Goal: Transaction & Acquisition: Purchase product/service

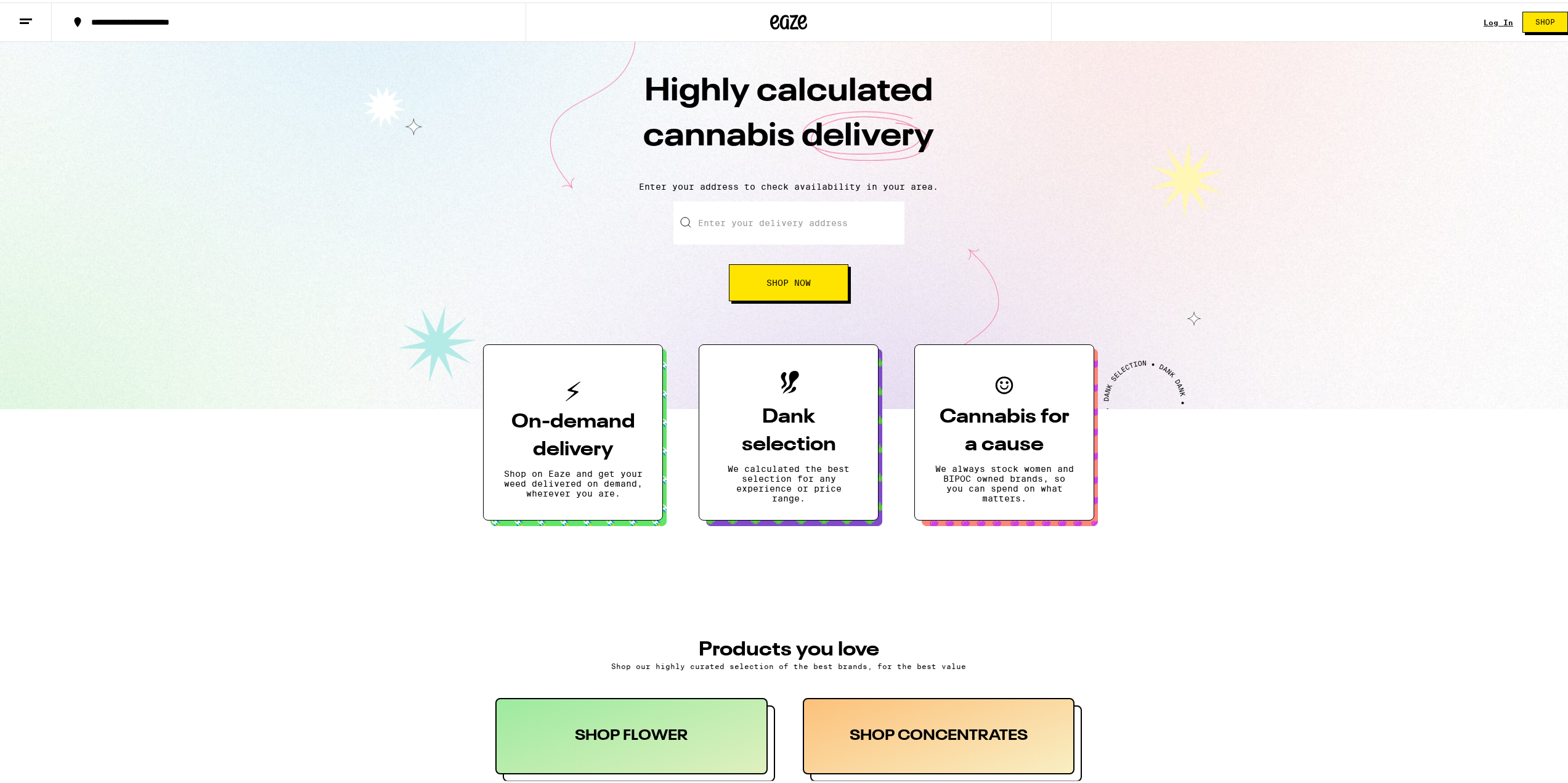
click at [755, 218] on input "Enter your delivery address" at bounding box center [789, 220] width 231 height 43
click at [1484, 16] on link "Log In" at bounding box center [1499, 20] width 30 height 8
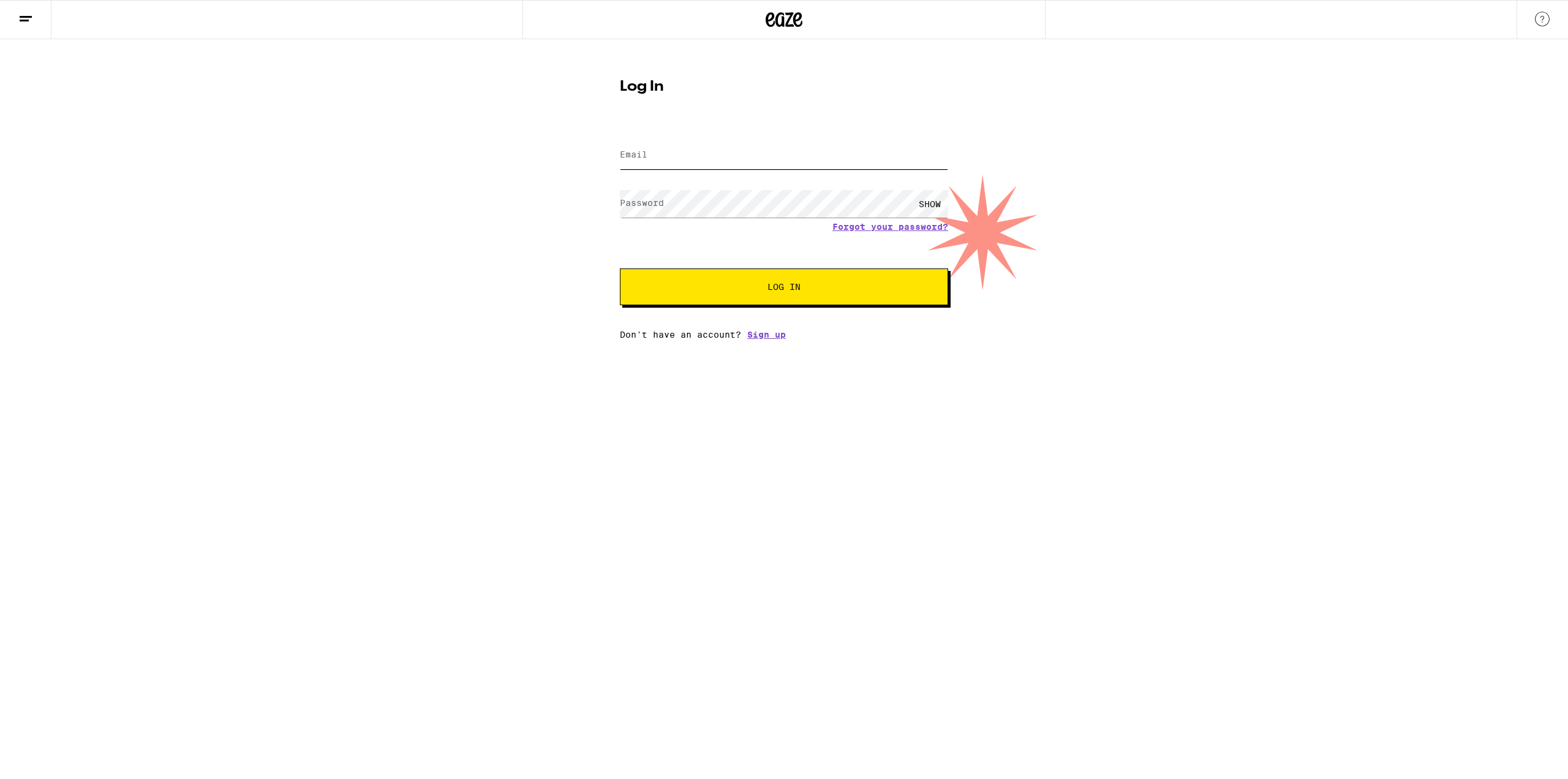
type input "[EMAIL_ADDRESS][DOMAIN_NAME]"
click at [727, 160] on input "[EMAIL_ADDRESS][DOMAIN_NAME]" at bounding box center [783, 155] width 328 height 28
click at [706, 302] on button "Log In" at bounding box center [783, 286] width 328 height 36
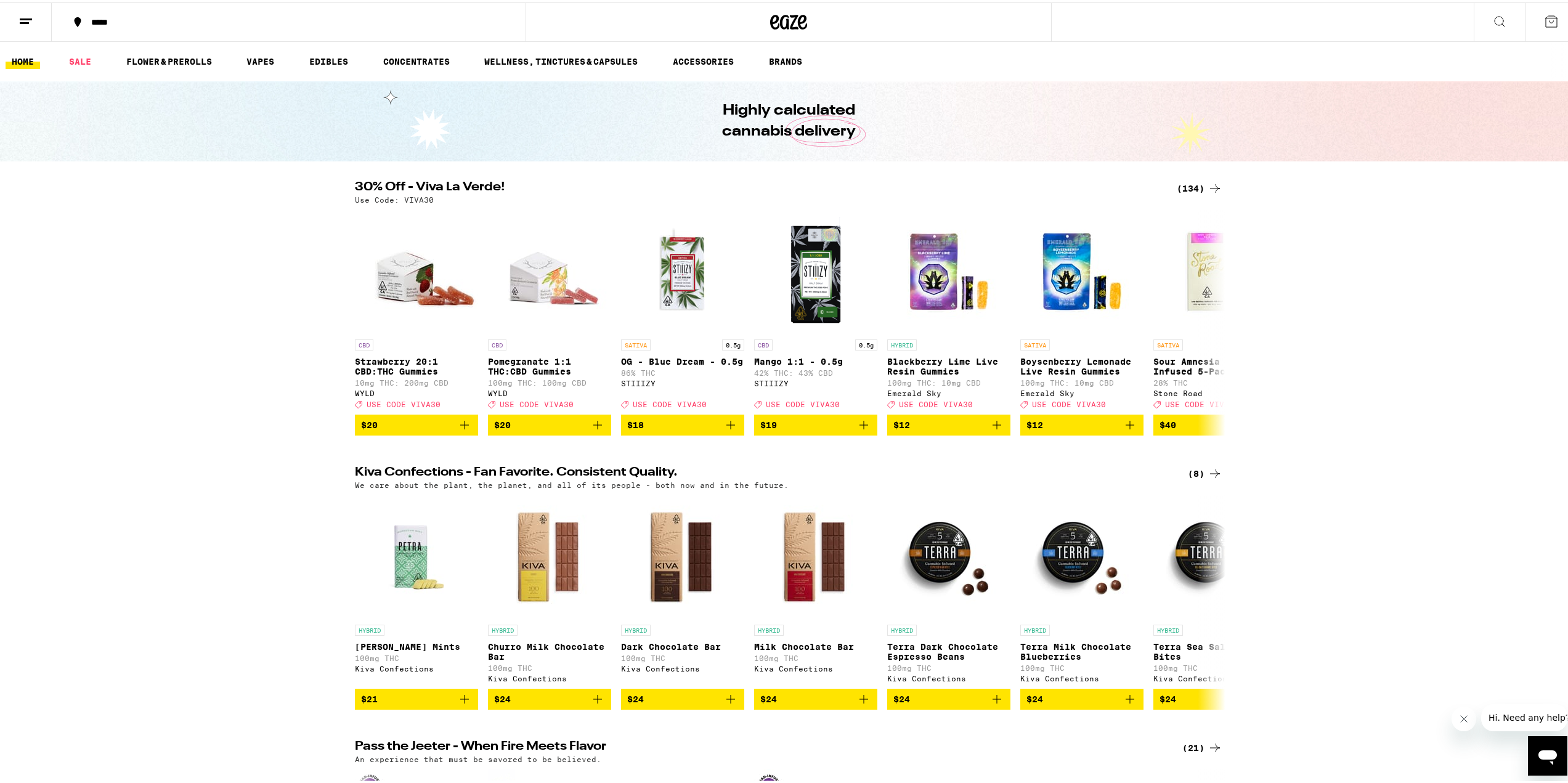
click at [1552, 28] on button at bounding box center [1552, 19] width 51 height 38
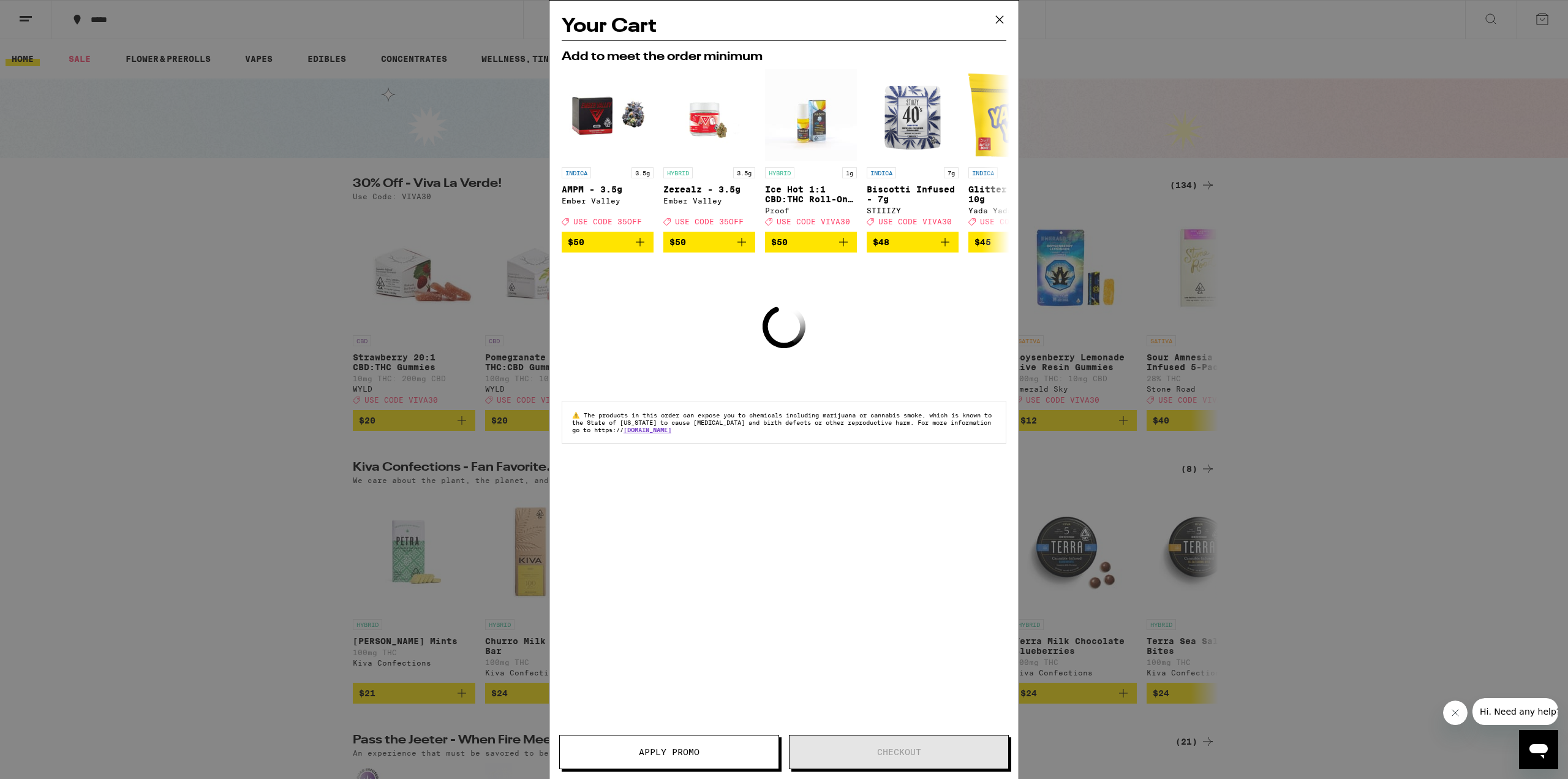
click at [995, 17] on icon at bounding box center [1000, 19] width 19 height 19
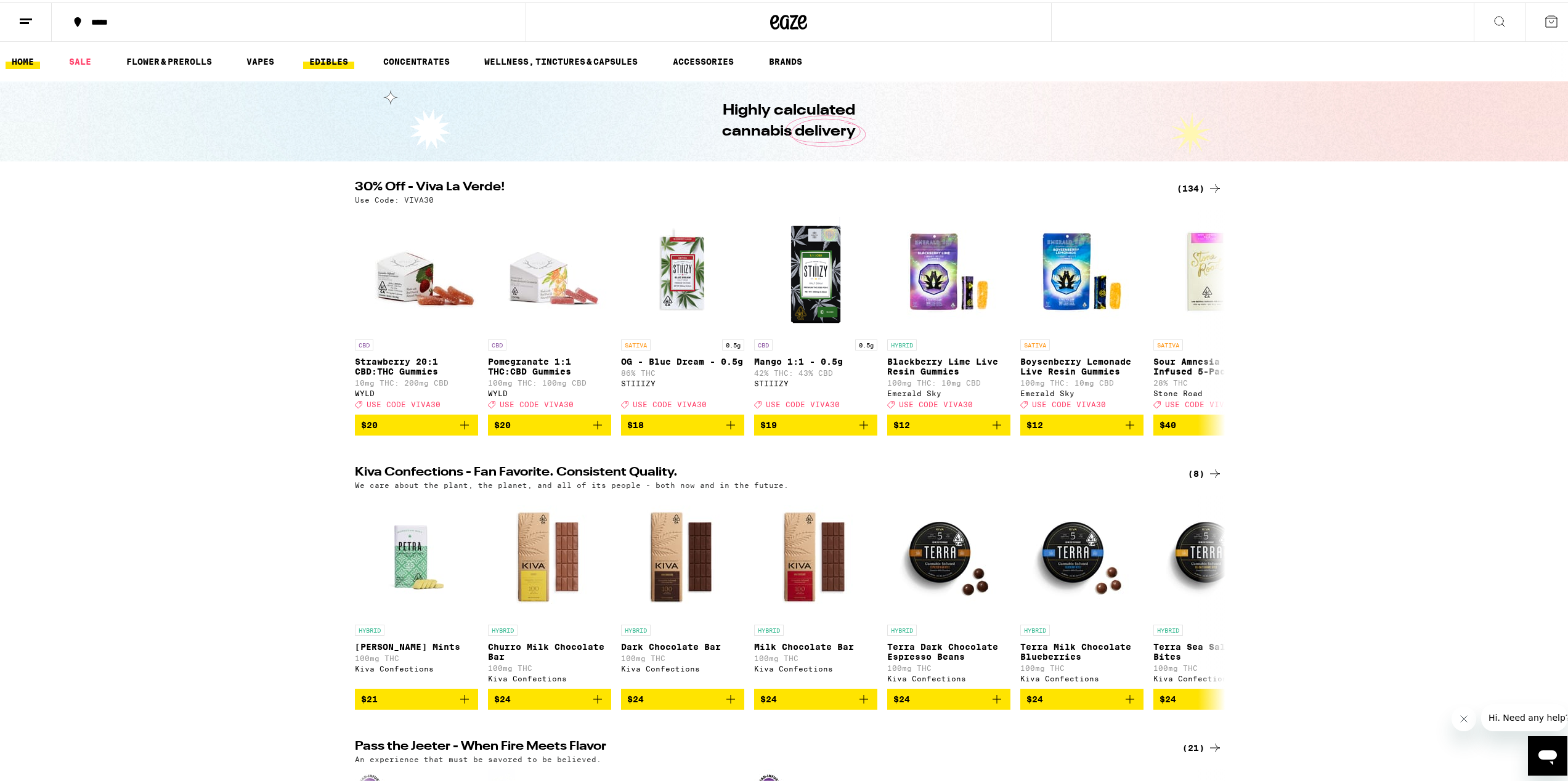
click at [333, 59] on link "EDIBLES" at bounding box center [329, 58] width 51 height 15
click at [1478, 16] on button at bounding box center [1499, 20] width 51 height 39
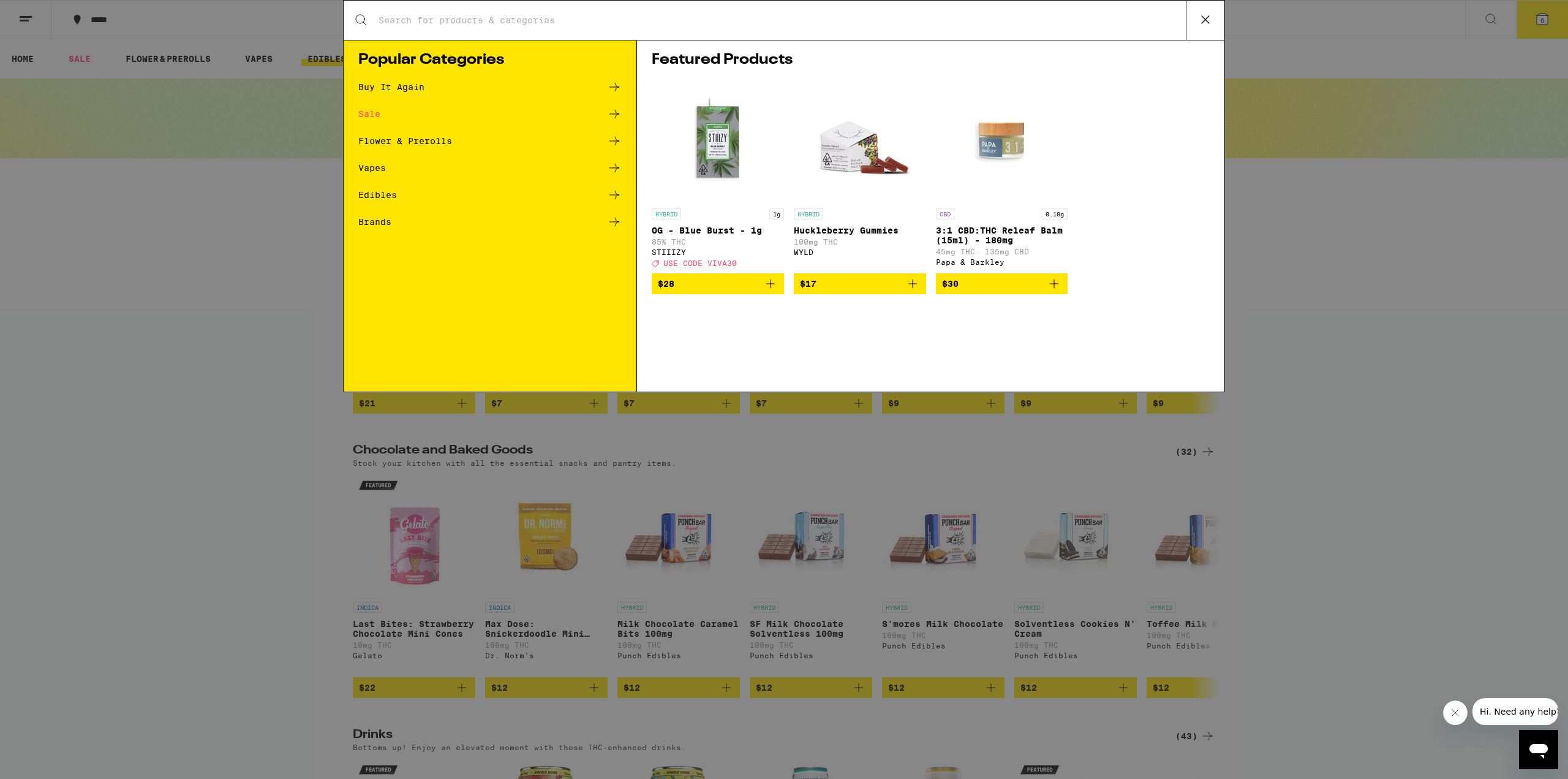
click at [458, 18] on input "Search for Products" at bounding box center [782, 20] width 808 height 11
type input "kanha"
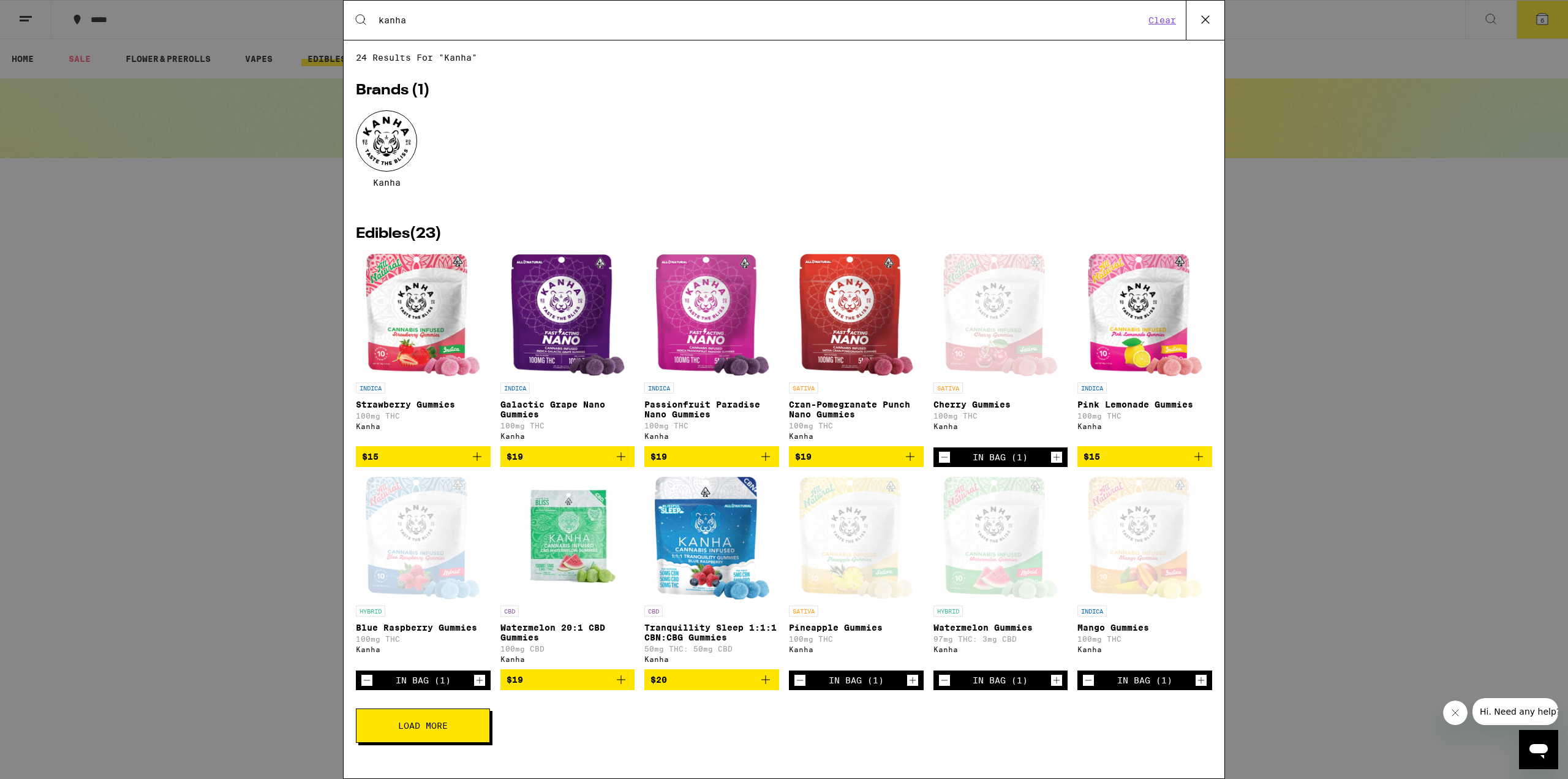
click at [478, 464] on icon "Add to bag" at bounding box center [477, 456] width 15 height 15
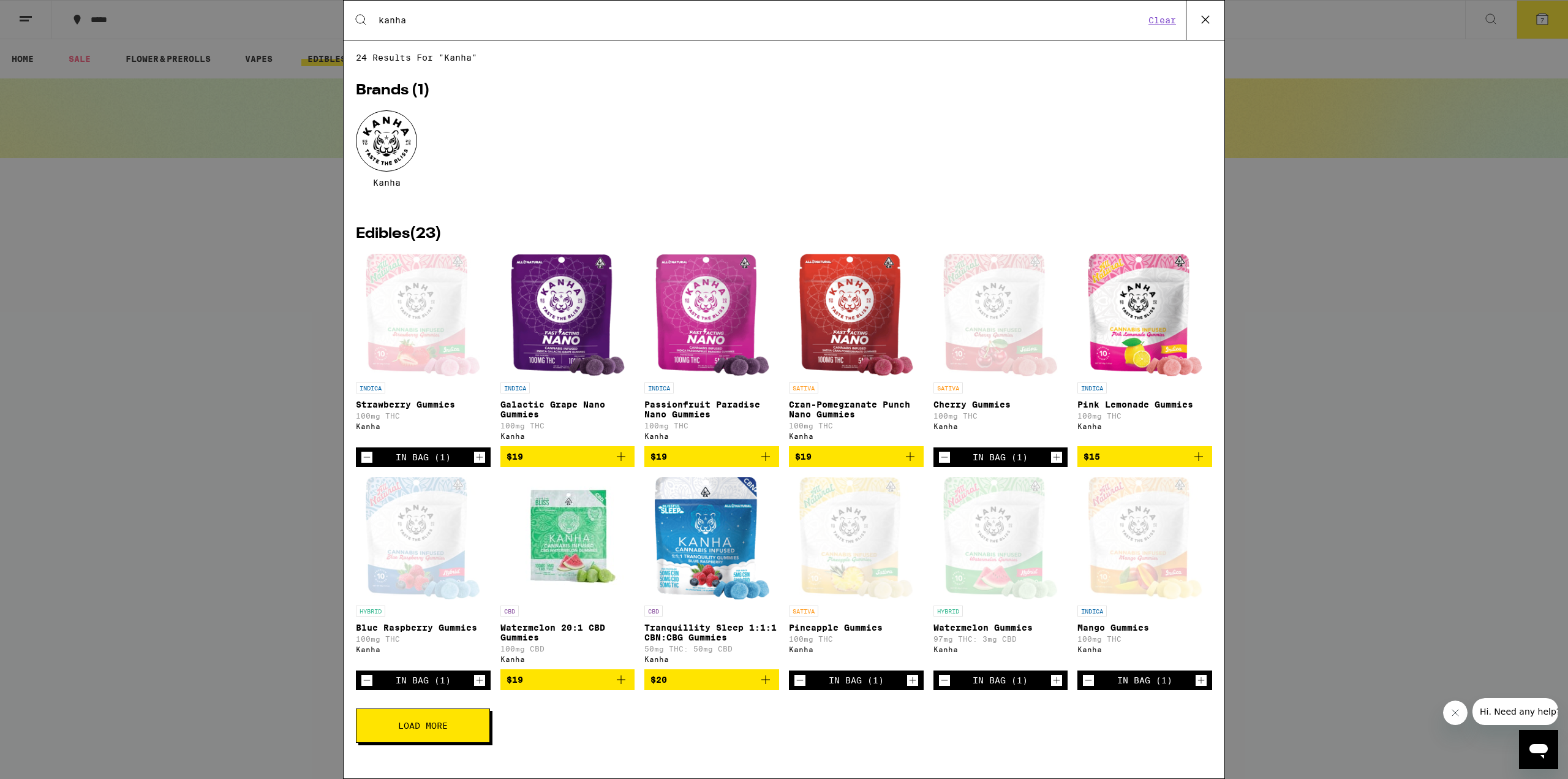
click at [1205, 464] on icon "Add to bag" at bounding box center [1198, 456] width 15 height 15
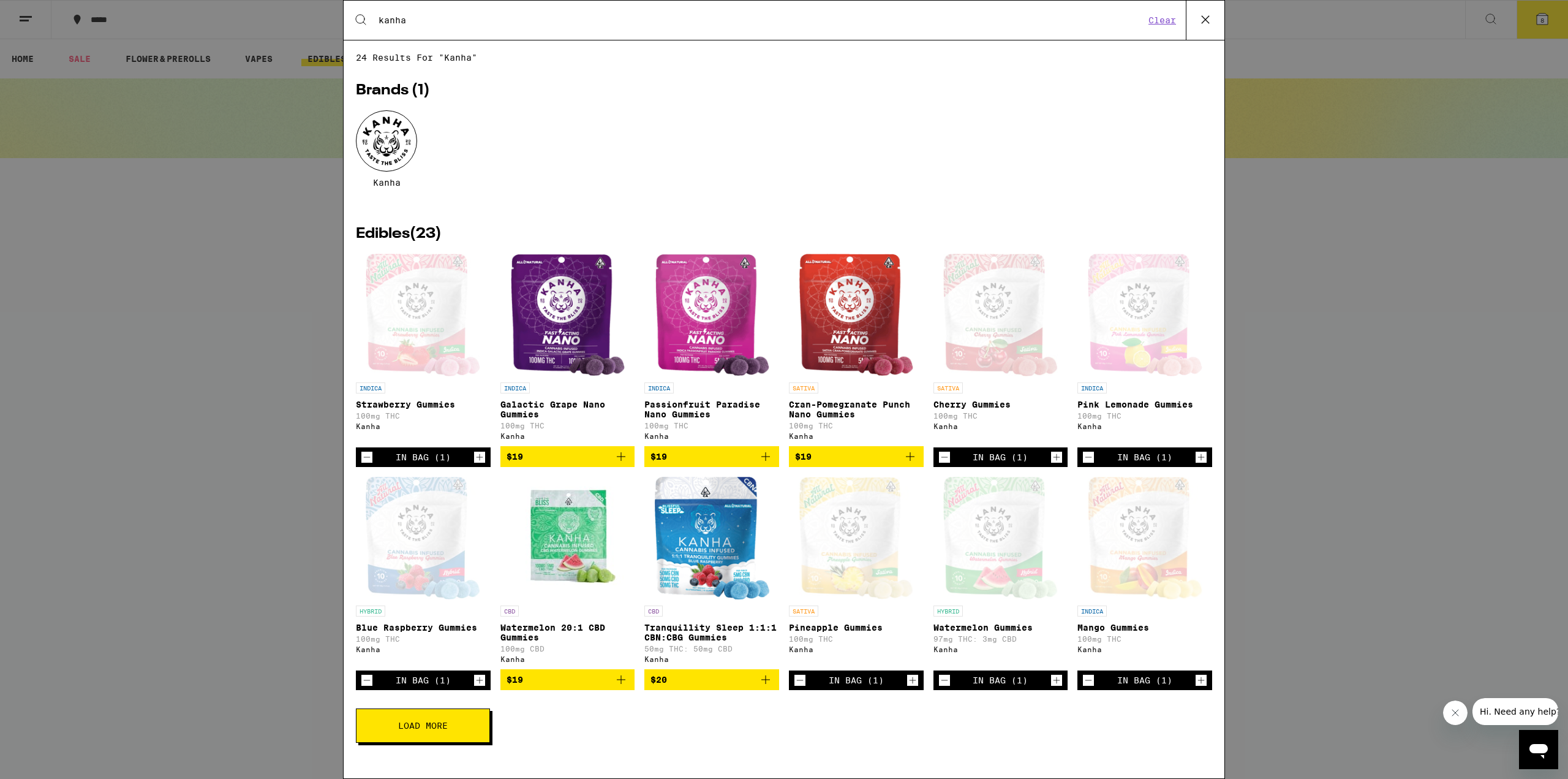
click at [369, 464] on icon "Decrement" at bounding box center [367, 457] width 11 height 15
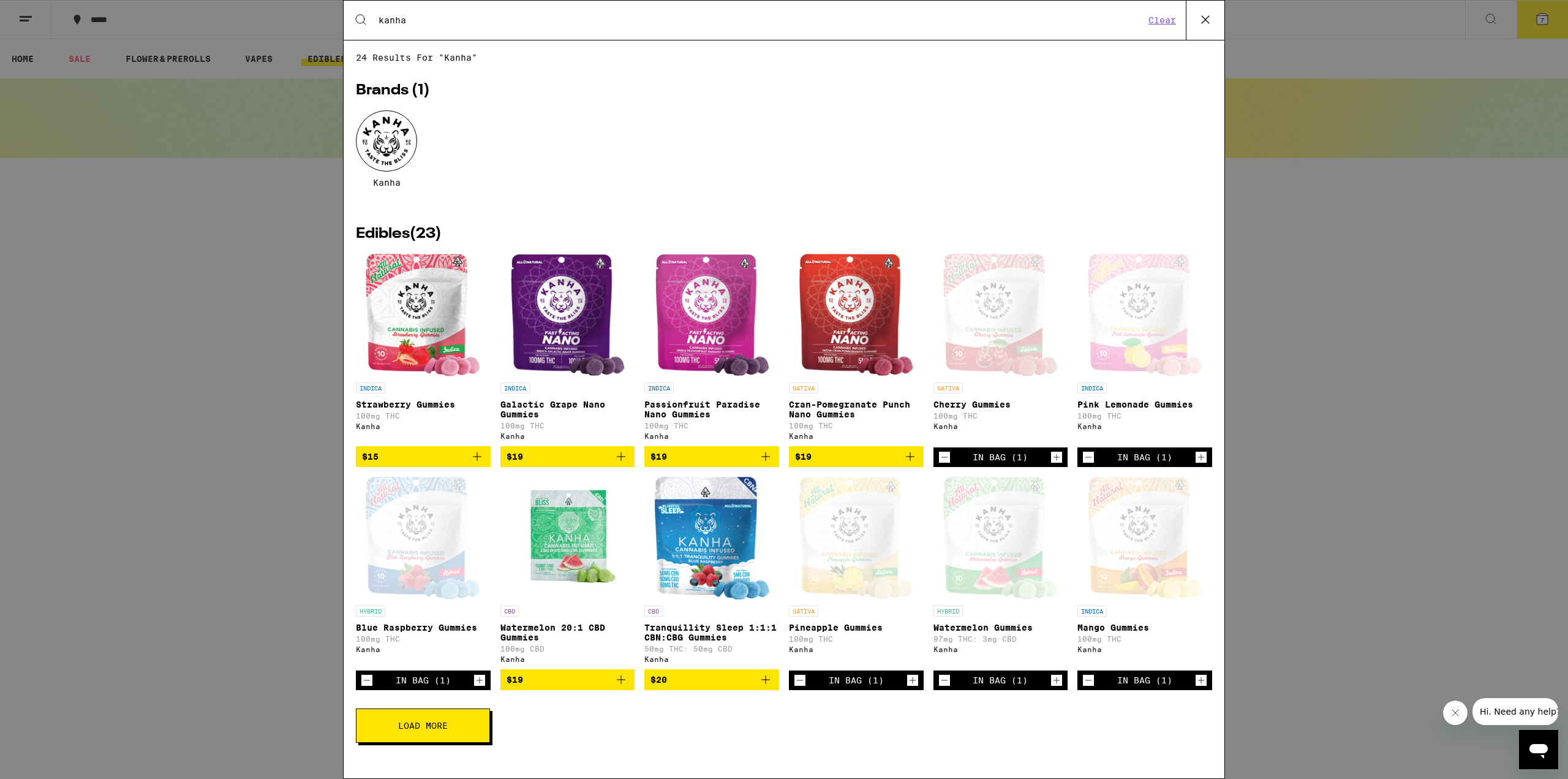
click at [428, 730] on span "Load More" at bounding box center [423, 725] width 50 height 9
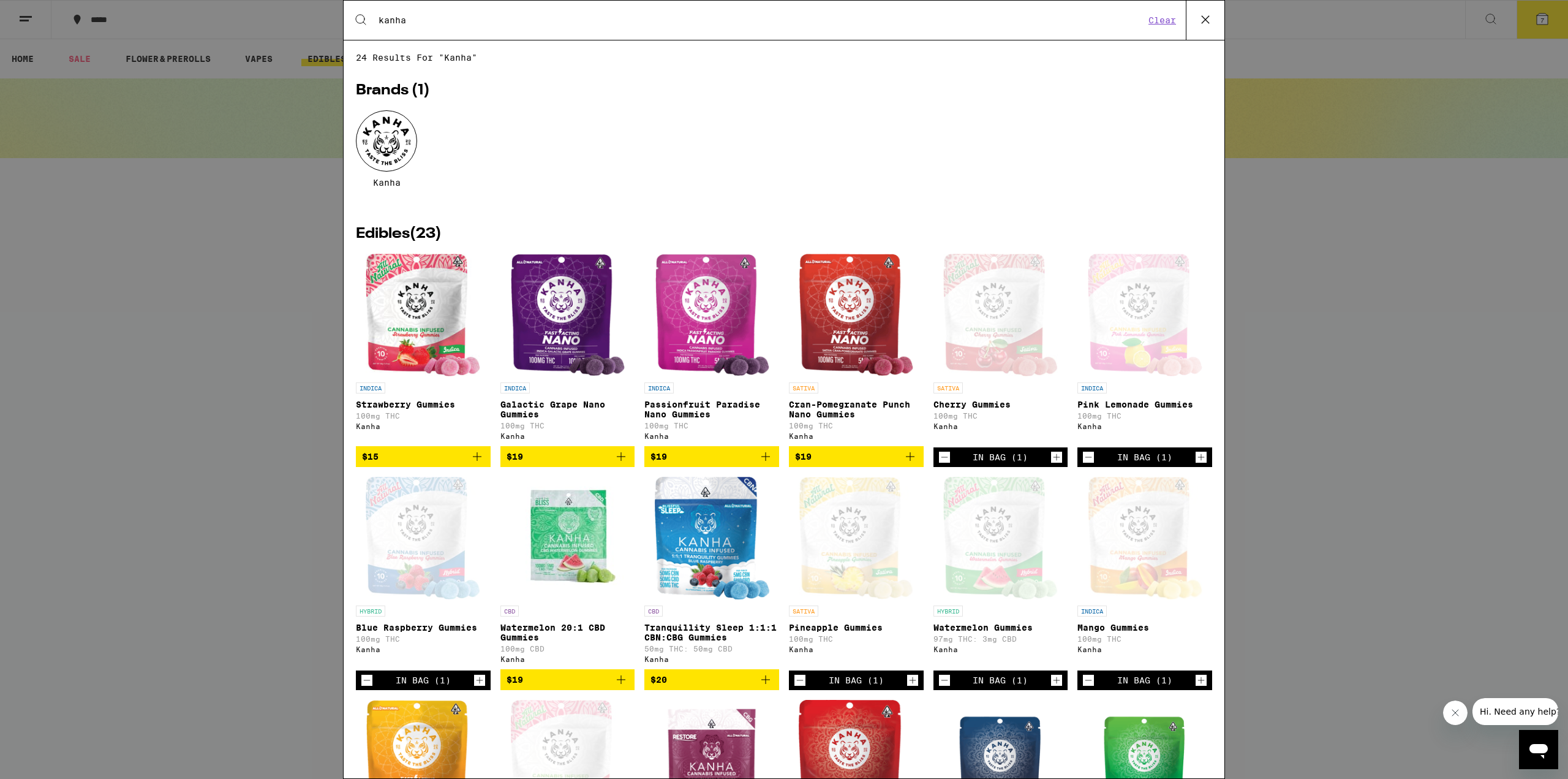
click at [1314, 250] on div "Search for Products kanha Clear 24 results for "kanha" Brands ( 1 ) Kanha Edibl…" at bounding box center [784, 390] width 1568 height 779
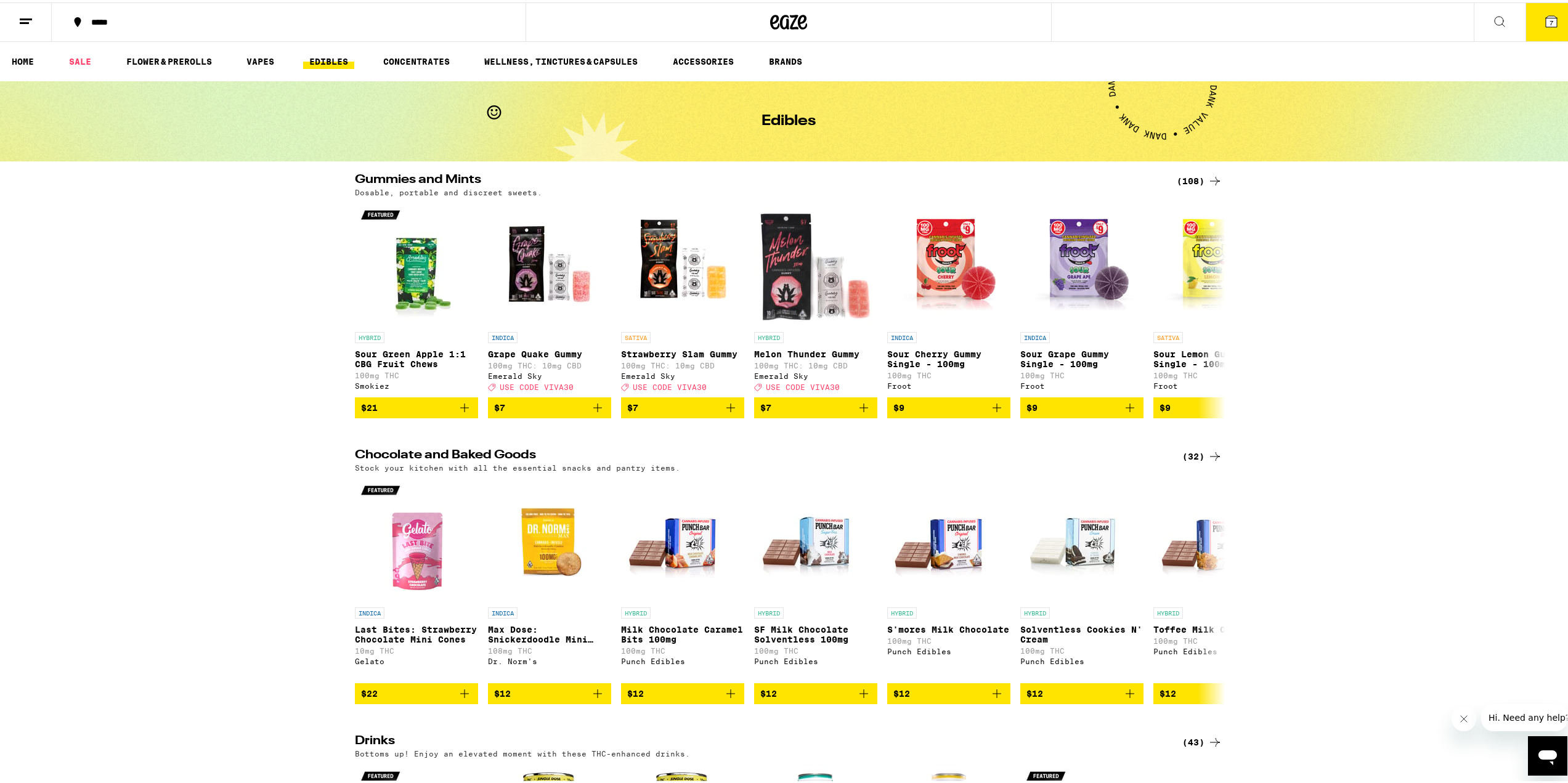
click at [1531, 26] on button "7" at bounding box center [1552, 19] width 51 height 38
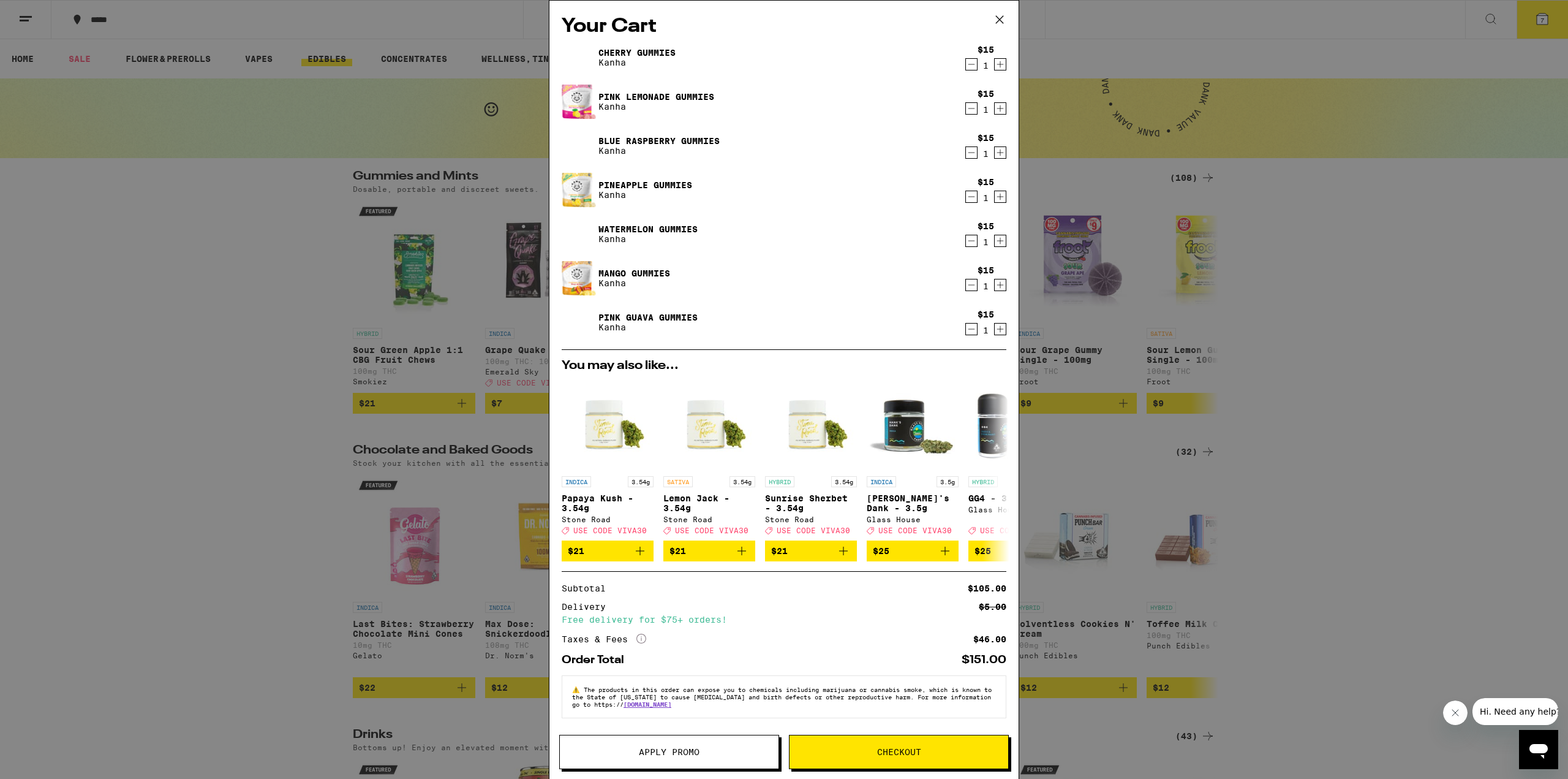
click at [966, 328] on icon "Decrement" at bounding box center [972, 329] width 11 height 15
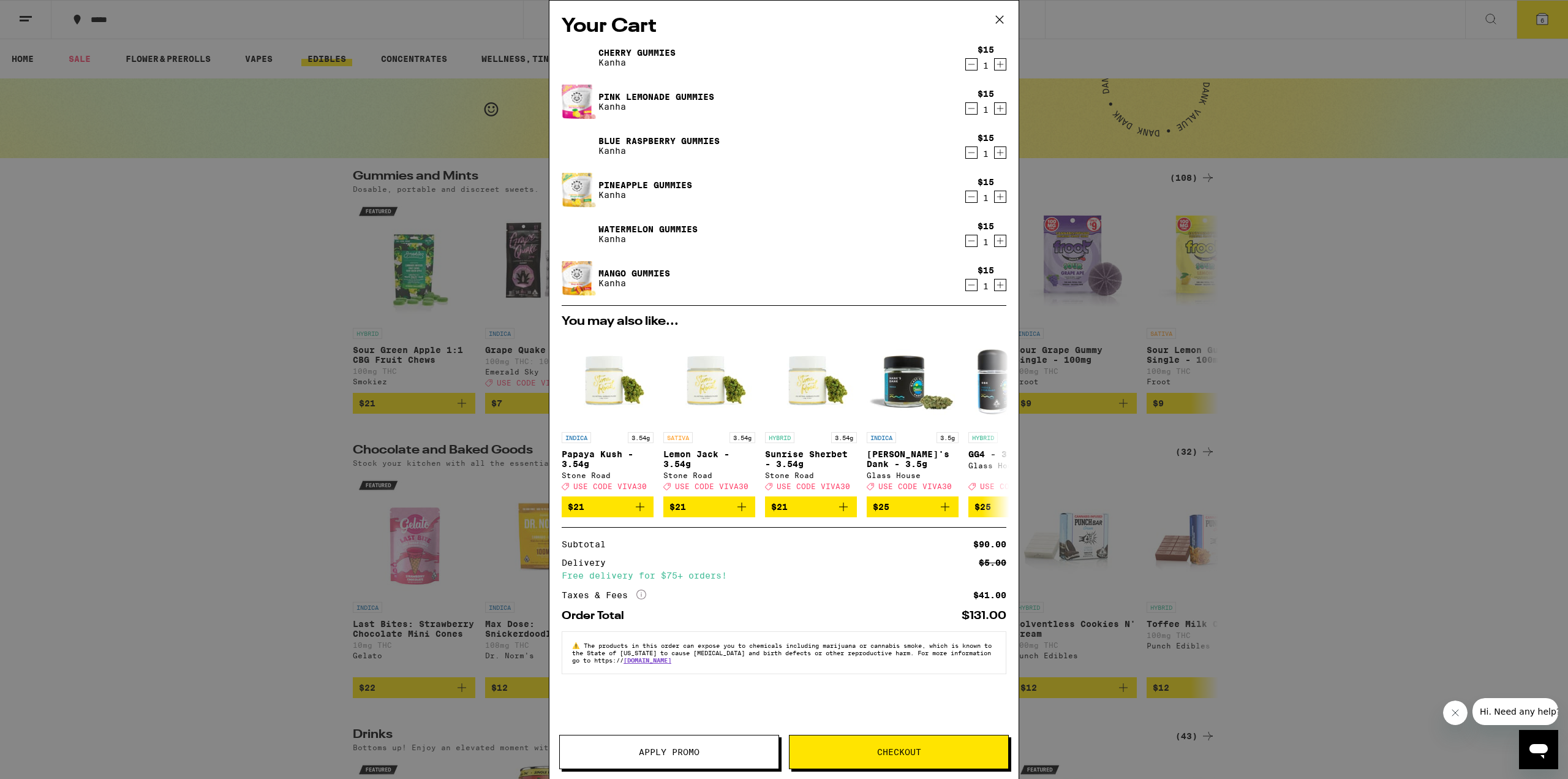
click at [919, 750] on span "Checkout" at bounding box center [899, 752] width 44 height 9
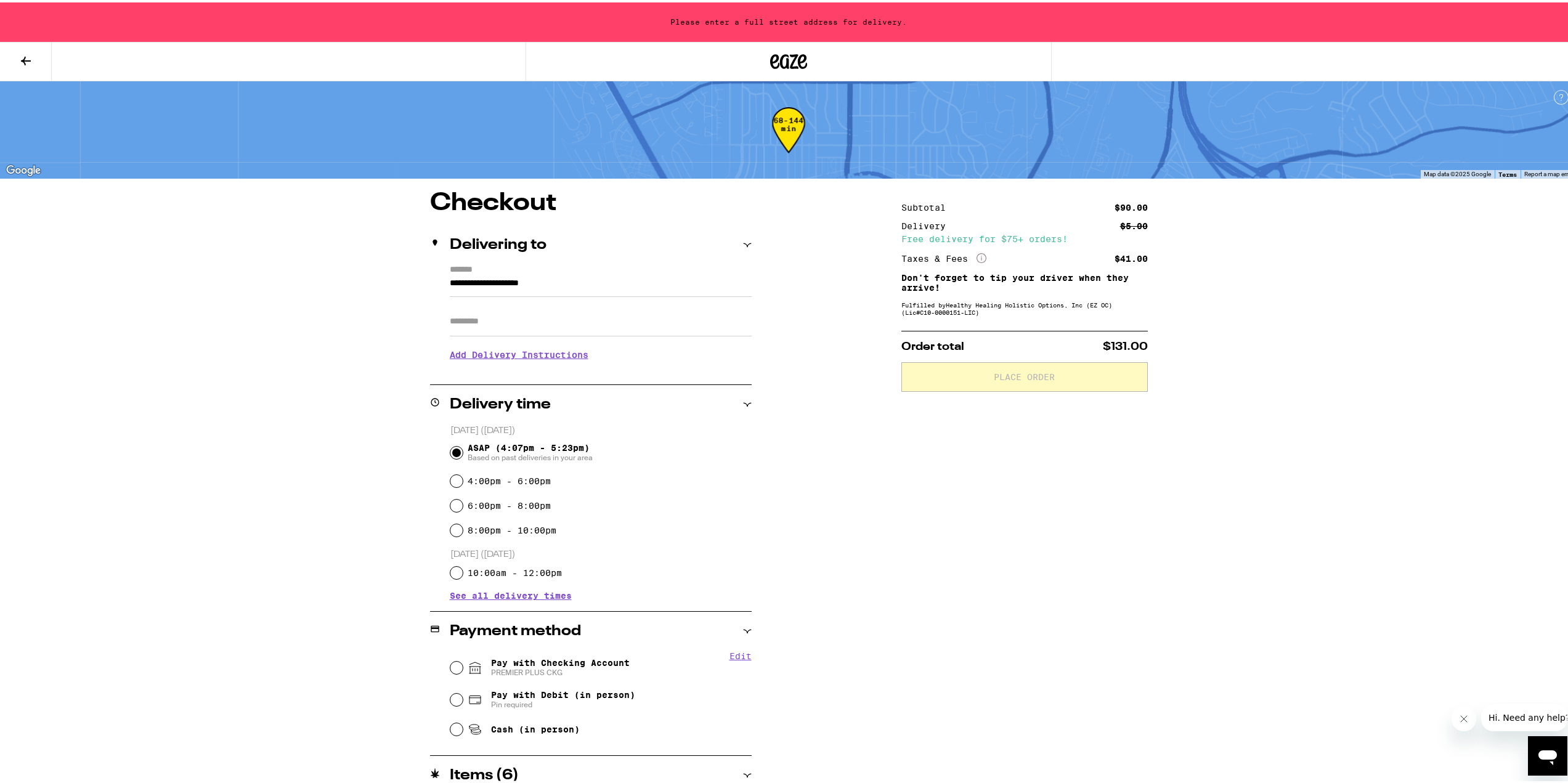
click at [597, 282] on input "**********" at bounding box center [601, 284] width 302 height 21
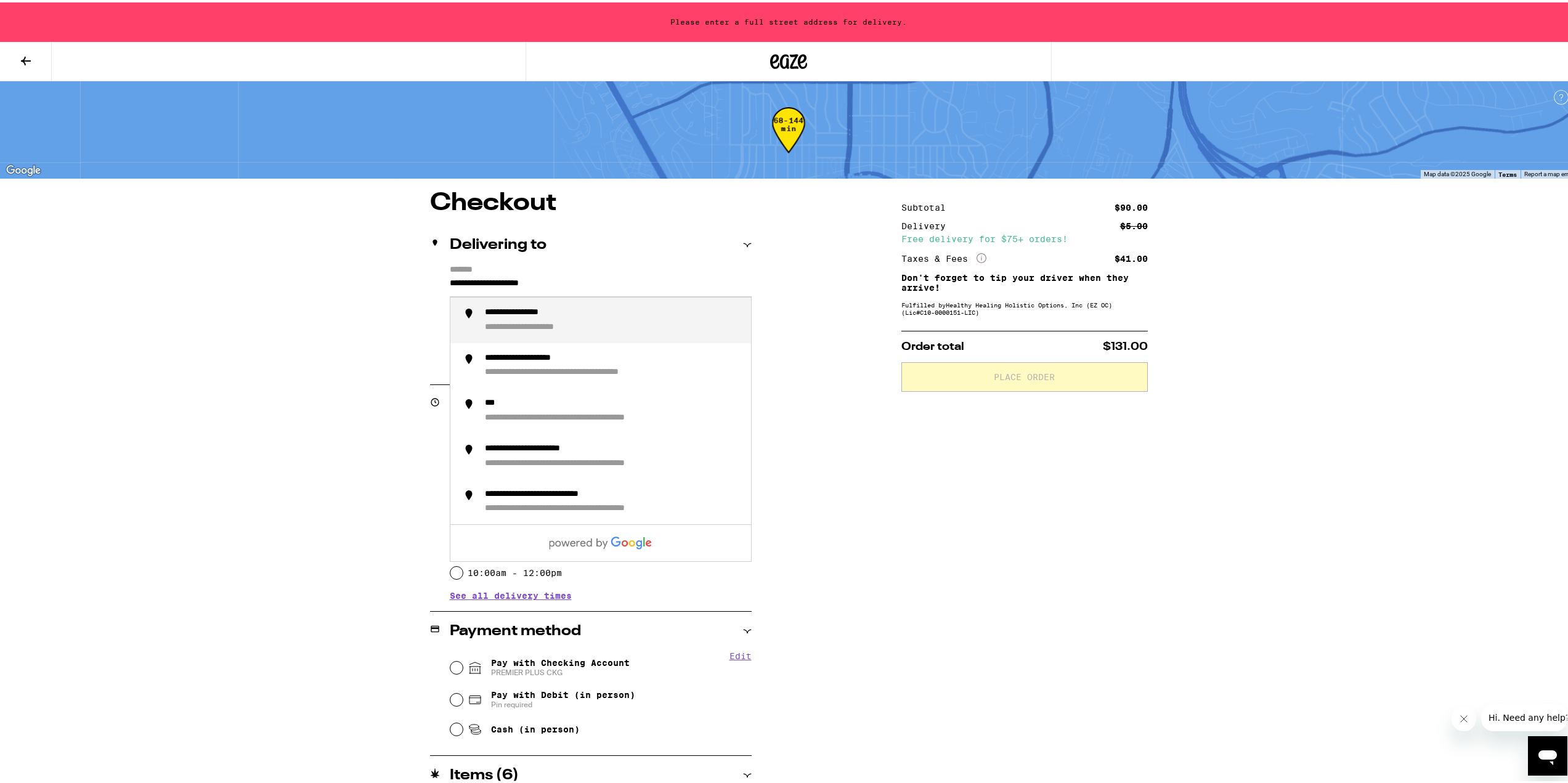
drag, startPoint x: 597, startPoint y: 282, endPoint x: 356, endPoint y: 278, distance: 241.0
click at [356, 278] on div "**********" at bounding box center [788, 624] width 887 height 871
click at [577, 312] on div "**********" at bounding box center [580, 310] width 190 height 11
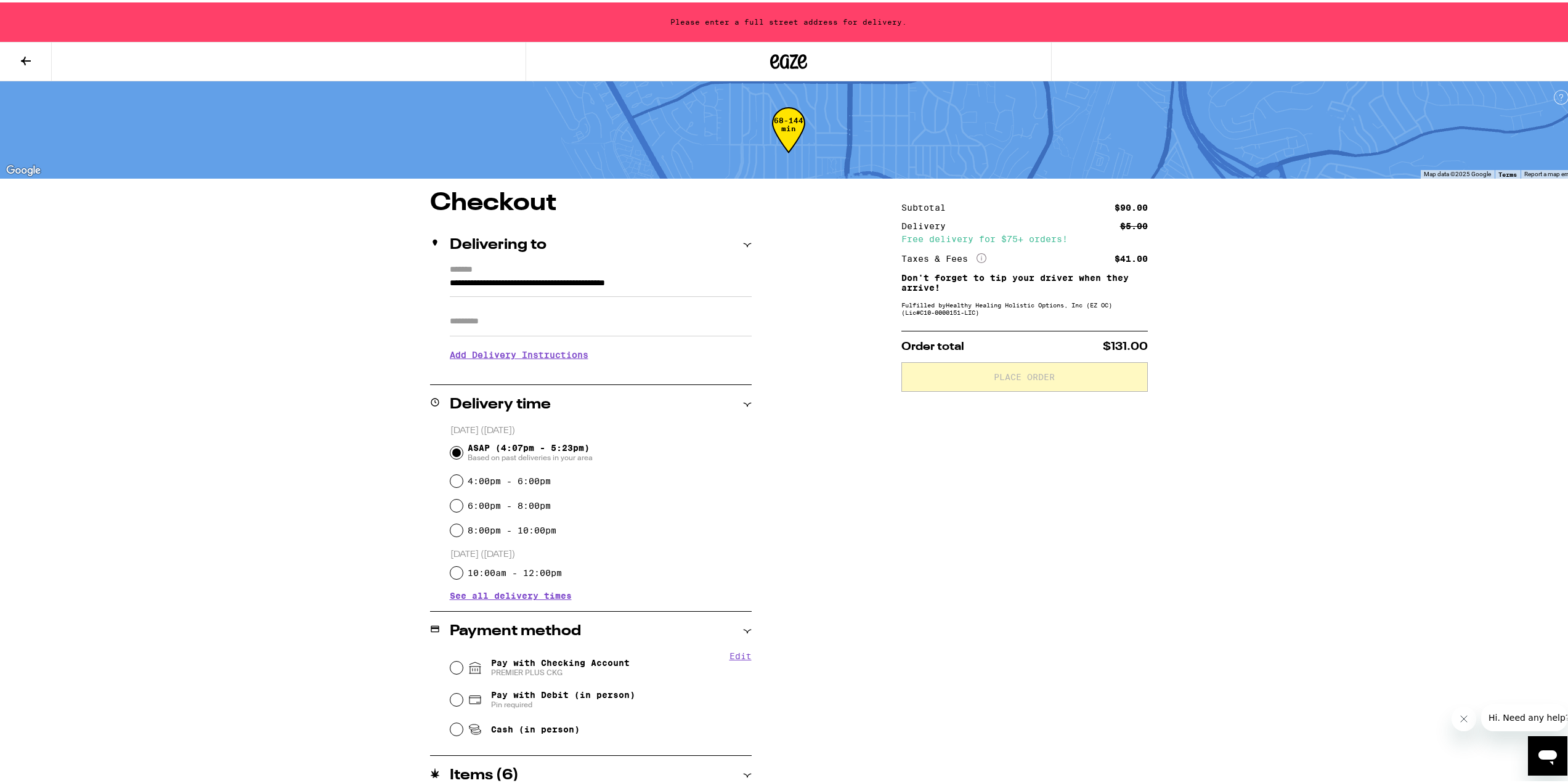
type input "**********"
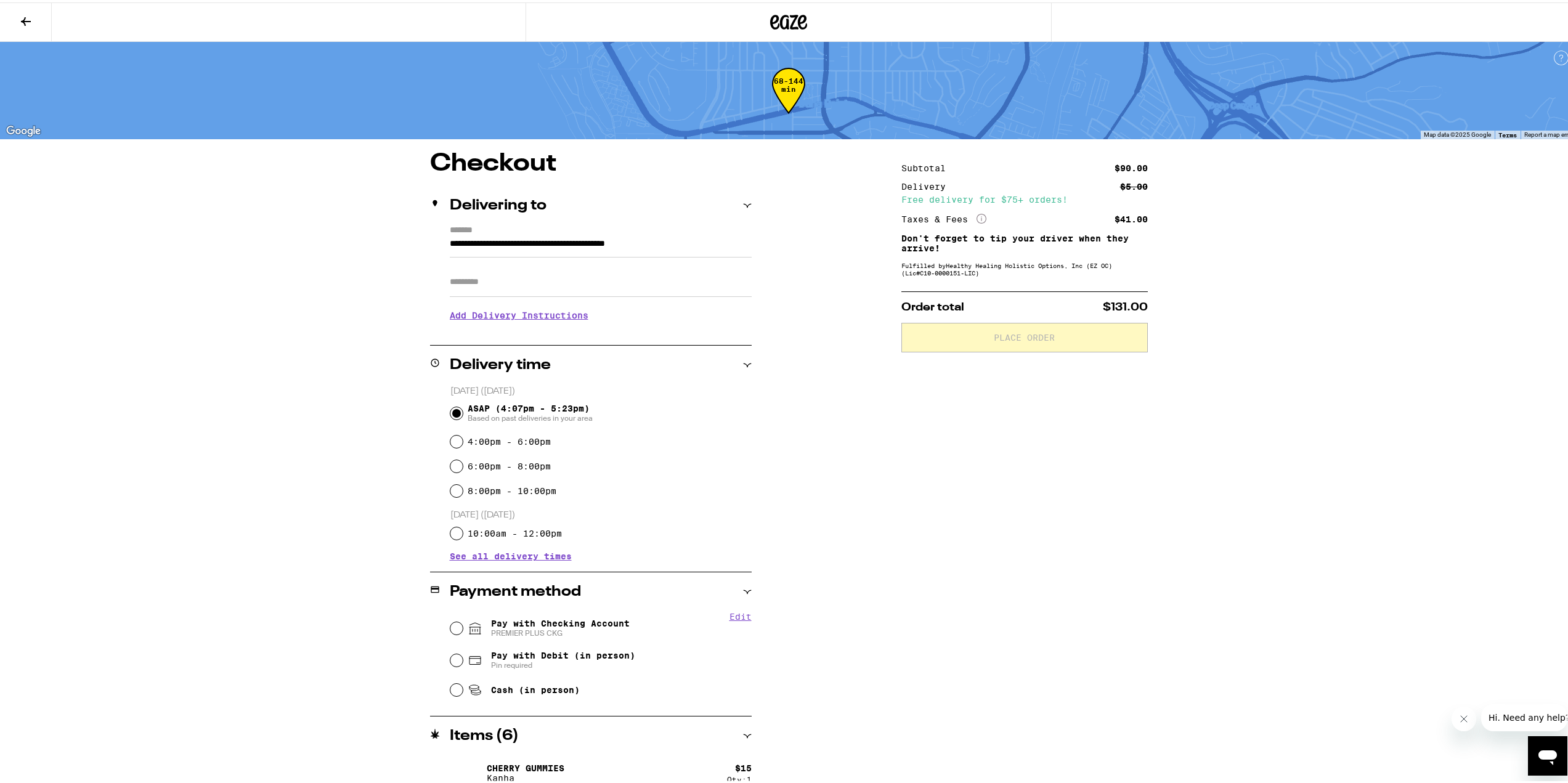
click at [533, 280] on input "Apt/Suite" at bounding box center [601, 280] width 302 height 30
type input "*"
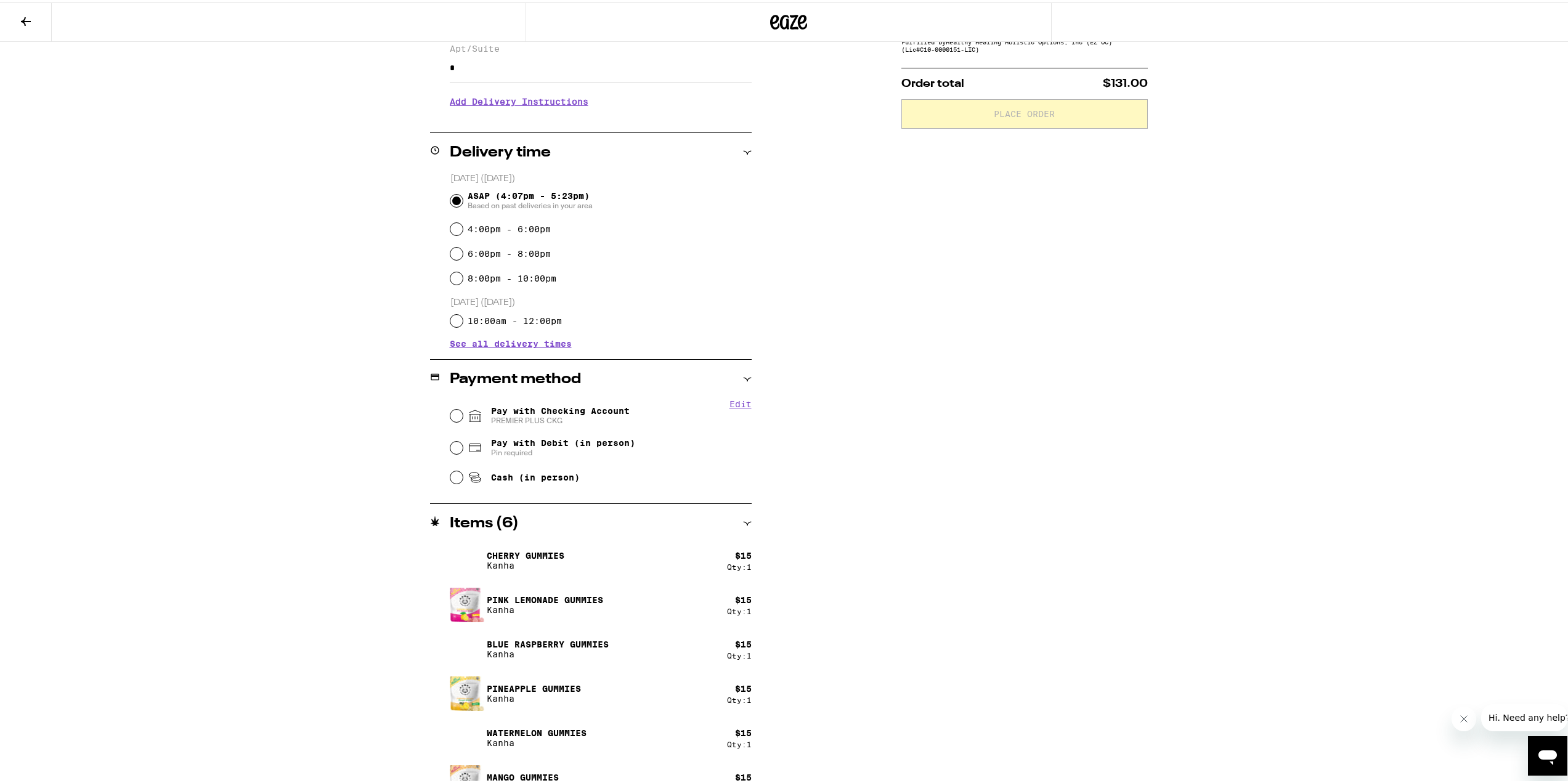
scroll to position [248, 0]
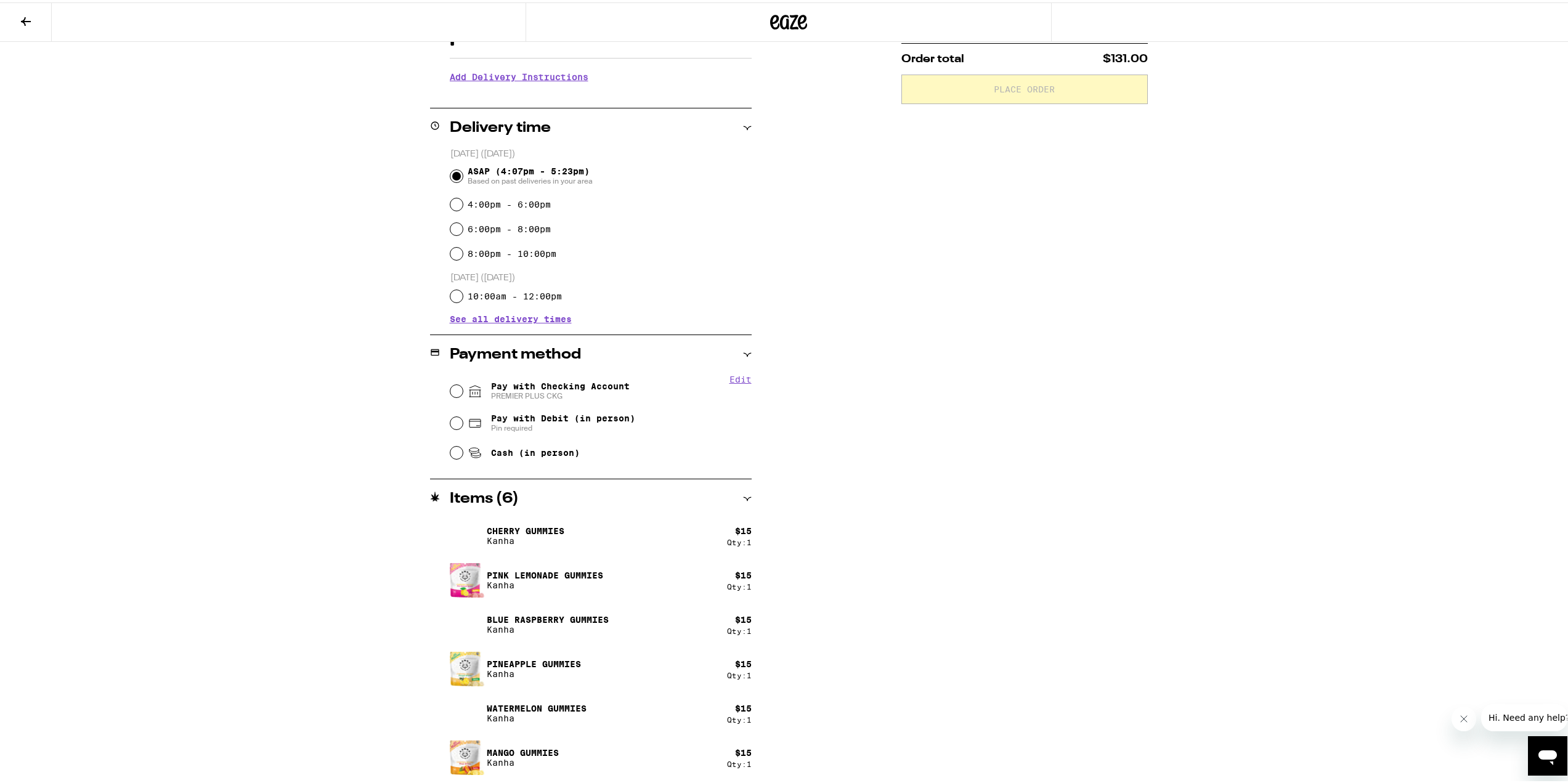
click at [460, 452] on div "Cash (in person)" at bounding box center [601, 450] width 301 height 27
click at [452, 451] on input "Cash (in person)" at bounding box center [456, 450] width 12 height 12
radio input "true"
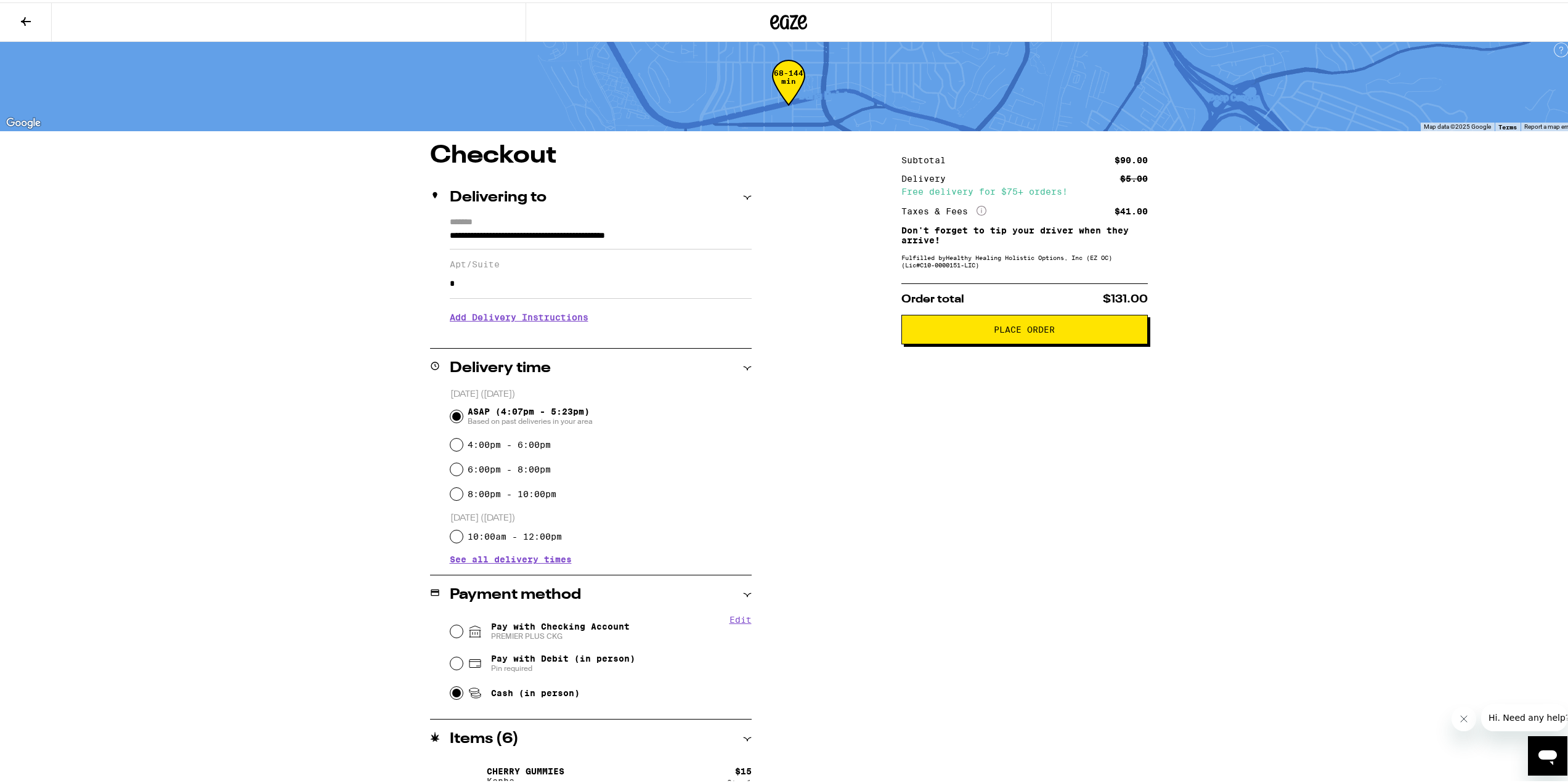
scroll to position [0, 0]
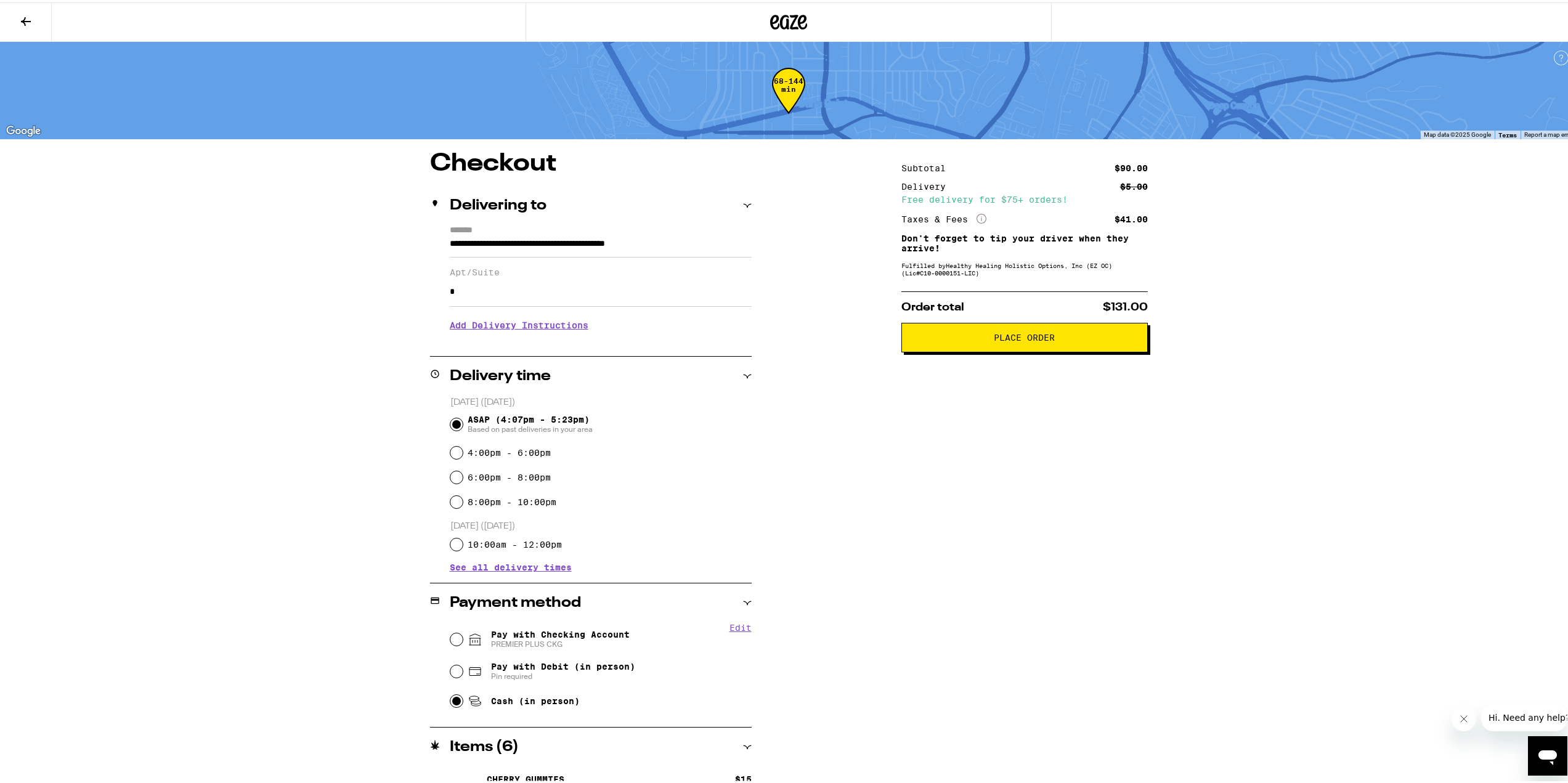
click at [1027, 339] on span "Place Order" at bounding box center [1024, 335] width 61 height 9
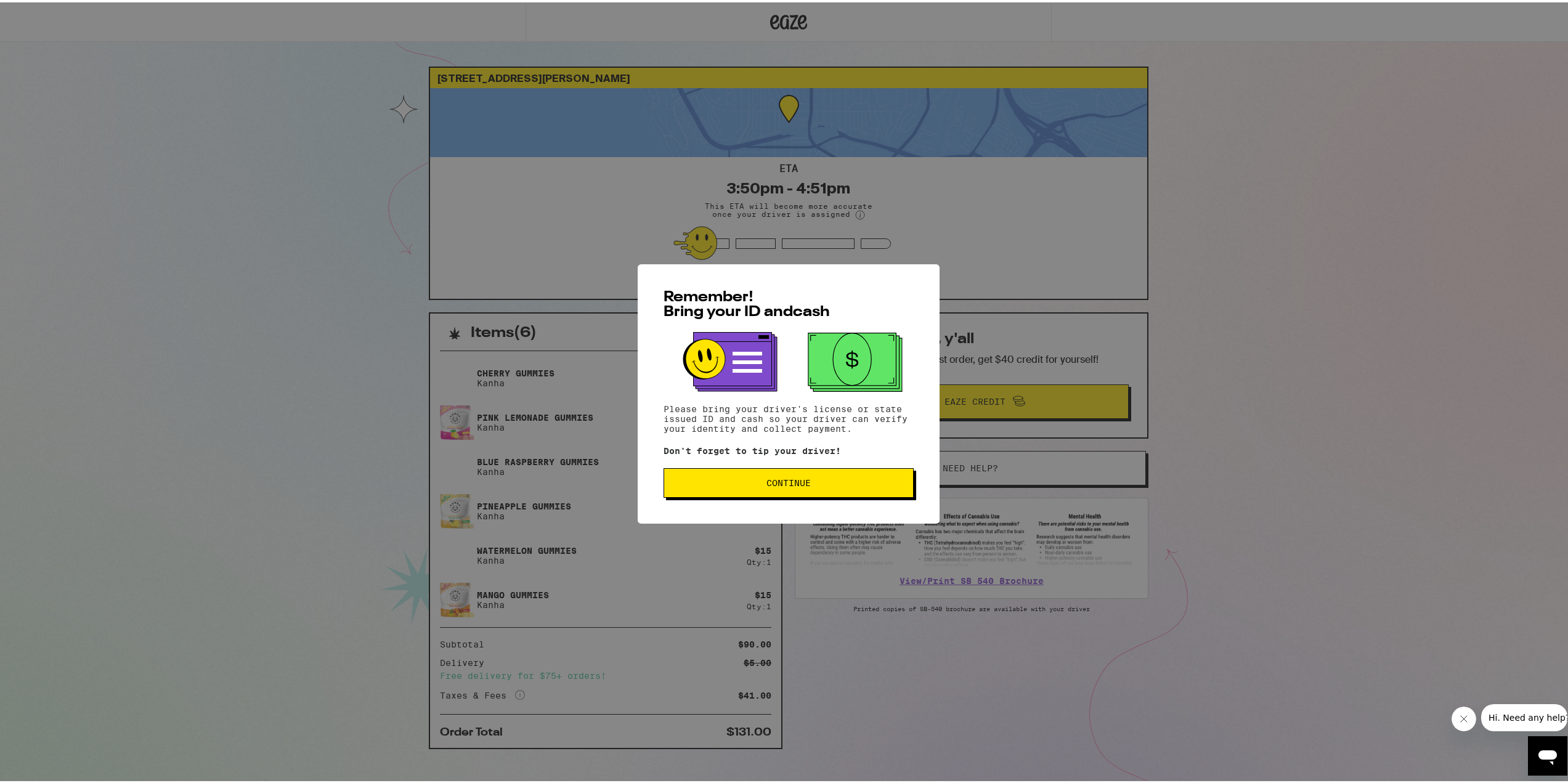
click at [787, 483] on span "Continue" at bounding box center [789, 480] width 44 height 9
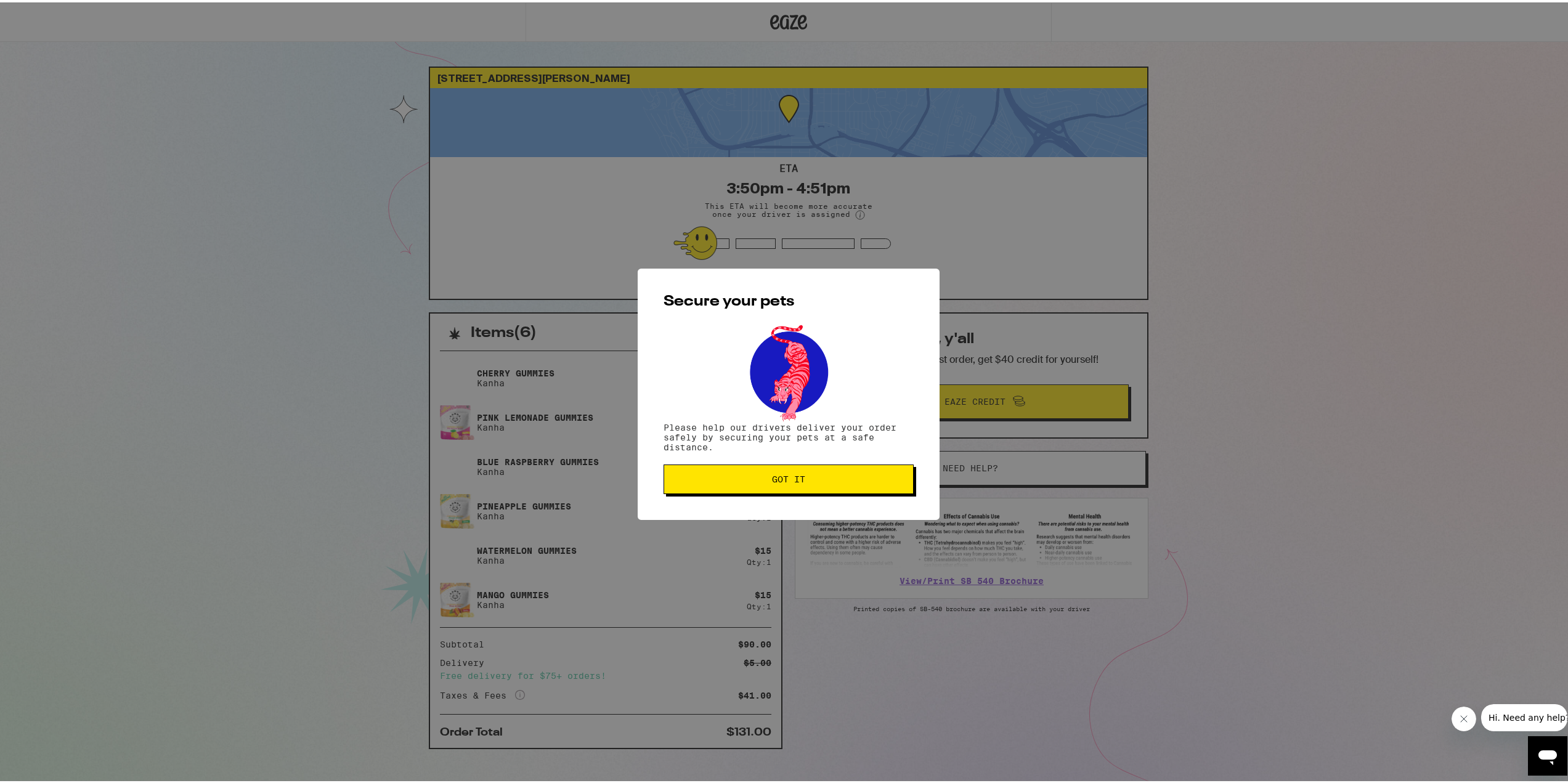
click at [811, 485] on button "Got it" at bounding box center [789, 477] width 250 height 30
